Goal: Navigation & Orientation: Find specific page/section

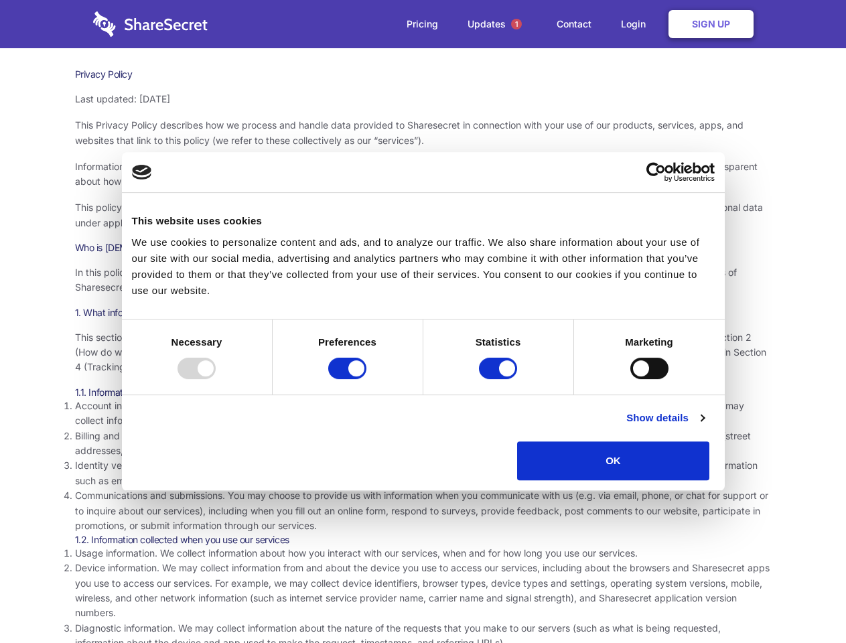
click at [216, 379] on div at bounding box center [196, 368] width 38 height 21
click at [366, 379] on input "Preferences" at bounding box center [347, 368] width 38 height 21
checkbox input "false"
click at [499, 379] on input "Statistics" at bounding box center [498, 368] width 38 height 21
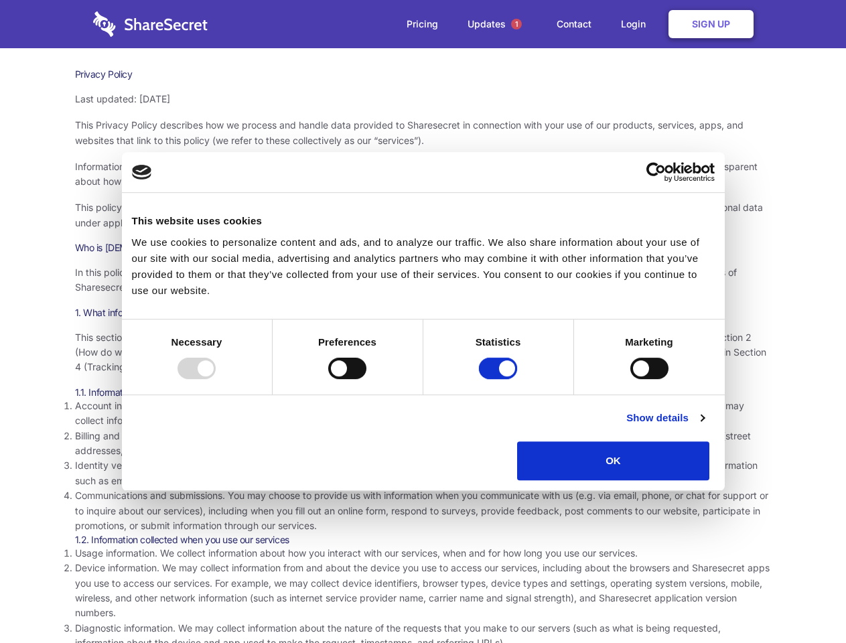
checkbox input "false"
click at [630, 379] on input "Marketing" at bounding box center [649, 368] width 38 height 21
checkbox input "true"
click at [704, 426] on link "Show details" at bounding box center [665, 418] width 78 height 16
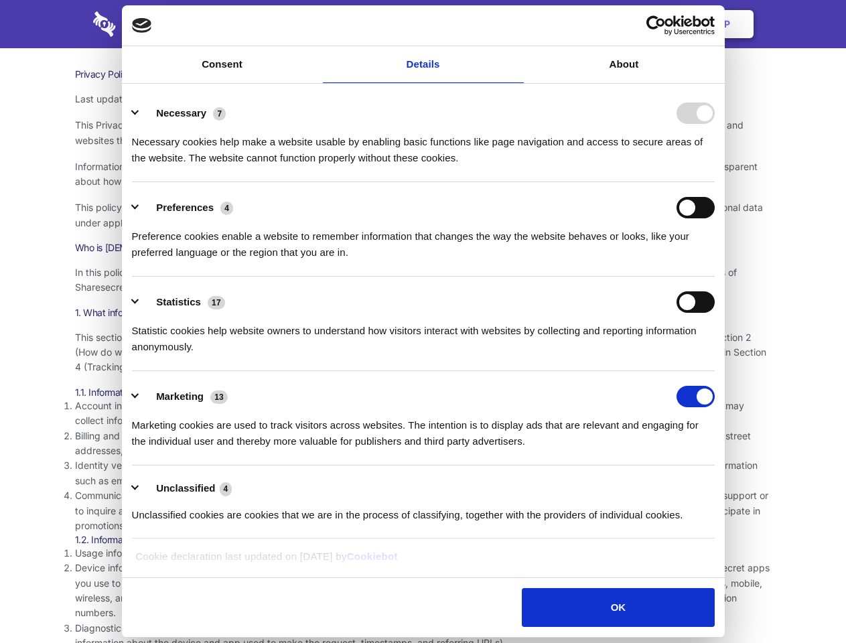
click at [714, 182] on li "Necessary 7 Necessary cookies help make a website usable by enabling basic func…" at bounding box center [423, 135] width 582 height 94
click at [516, 24] on span "1" at bounding box center [516, 24] width 11 height 11
